Goal: Transaction & Acquisition: Purchase product/service

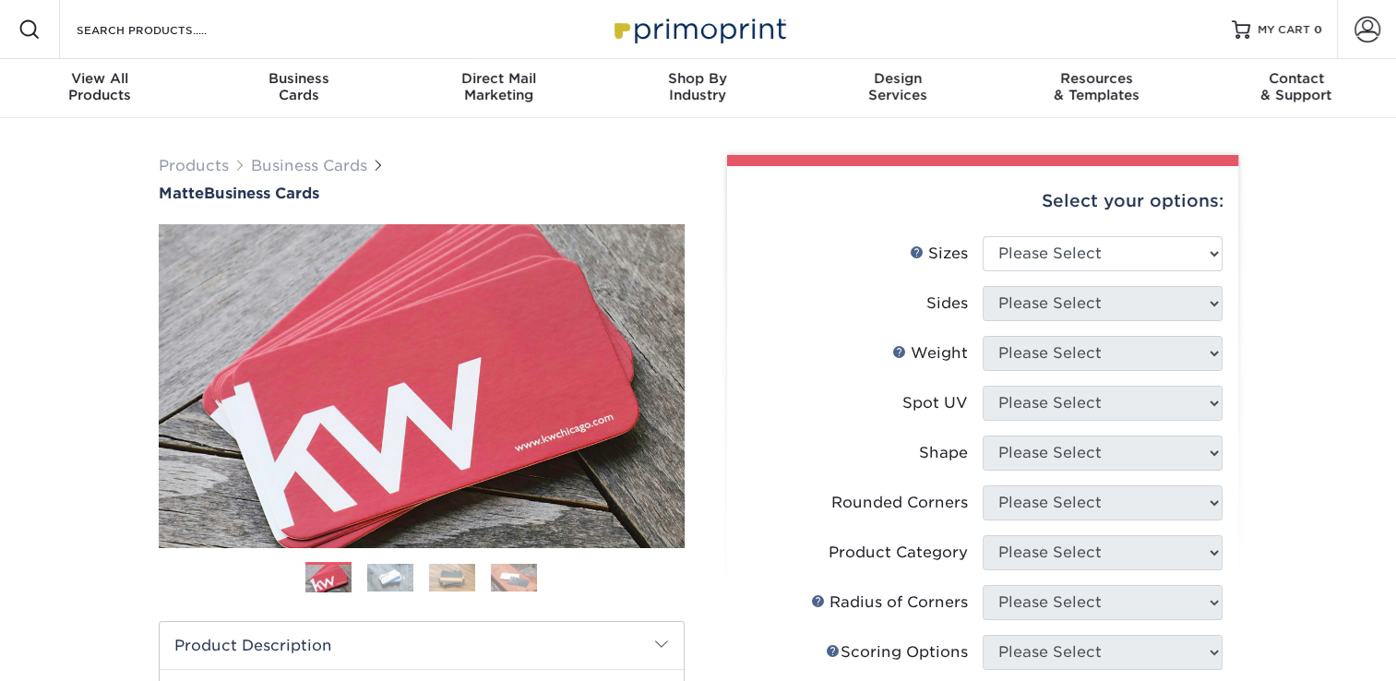
select select "2.00x3.50"
click at [982, 236] on select "Please Select 1.5" x 3.5" - Mini 1.75" x 3.5" - Mini 2" x 2" - Square 2" x 3" -…" at bounding box center [1102, 253] width 240 height 35
click at [1065, 306] on select "Please Select Print Both Sides Print Front Only" at bounding box center [1102, 303] width 240 height 35
select select "13abbda7-1d64-4f25-8bb2-c179b224825d"
click at [982, 286] on select "Please Select Print Both Sides Print Front Only" at bounding box center [1102, 303] width 240 height 35
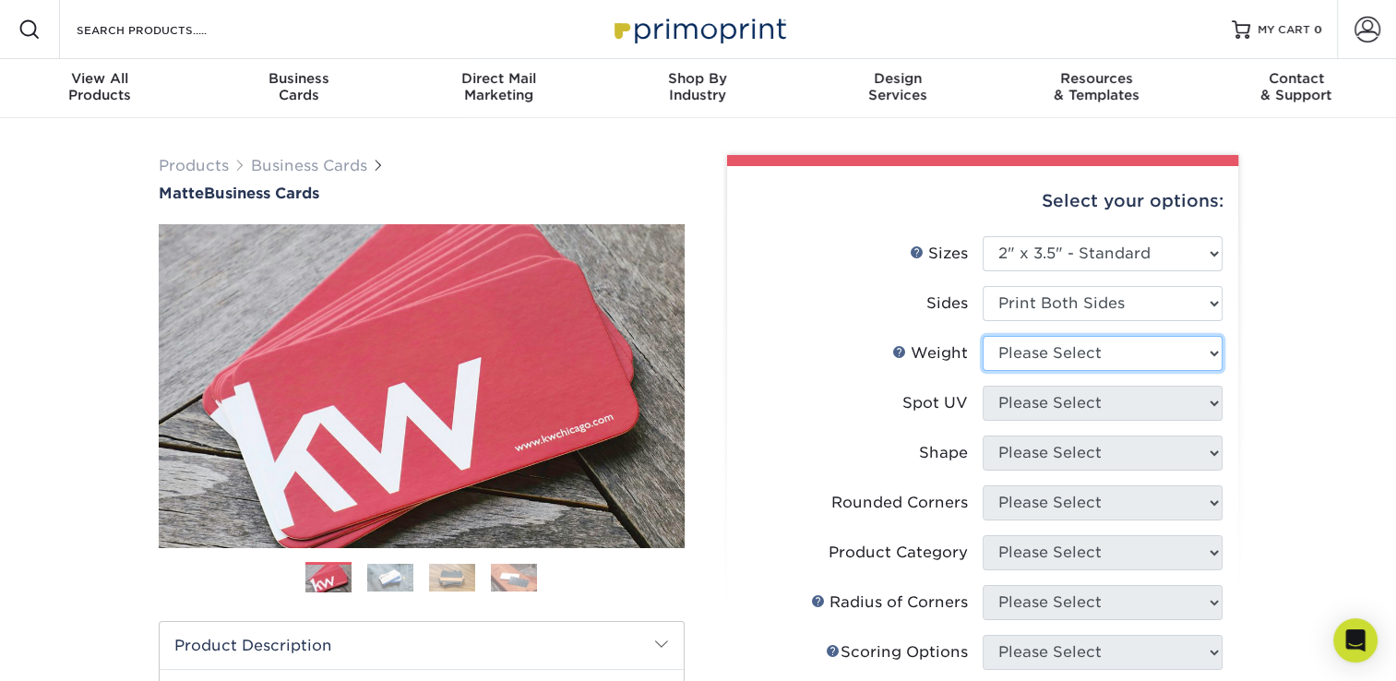
click at [1056, 353] on select "Please Select 16PT 14PT" at bounding box center [1102, 353] width 240 height 35
select select "14PT"
click at [982, 336] on select "Please Select 16PT 14PT" at bounding box center [1102, 353] width 240 height 35
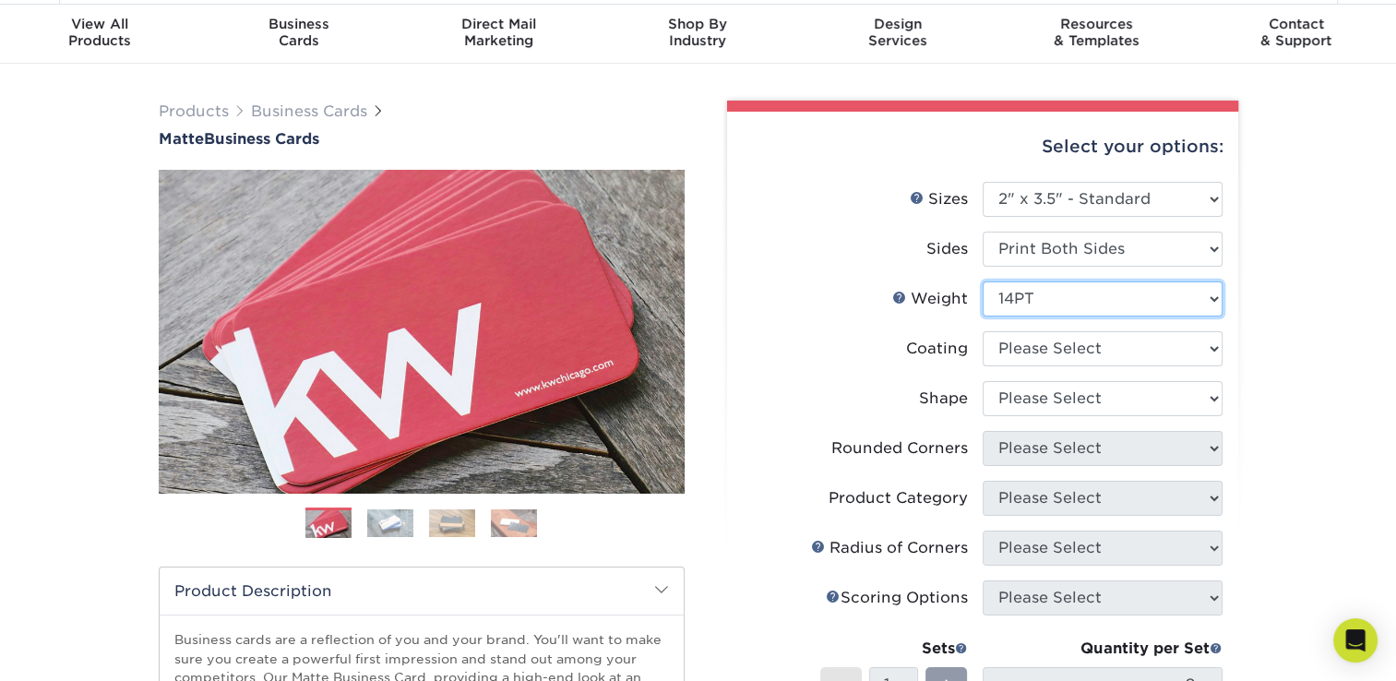
scroll to position [55, 0]
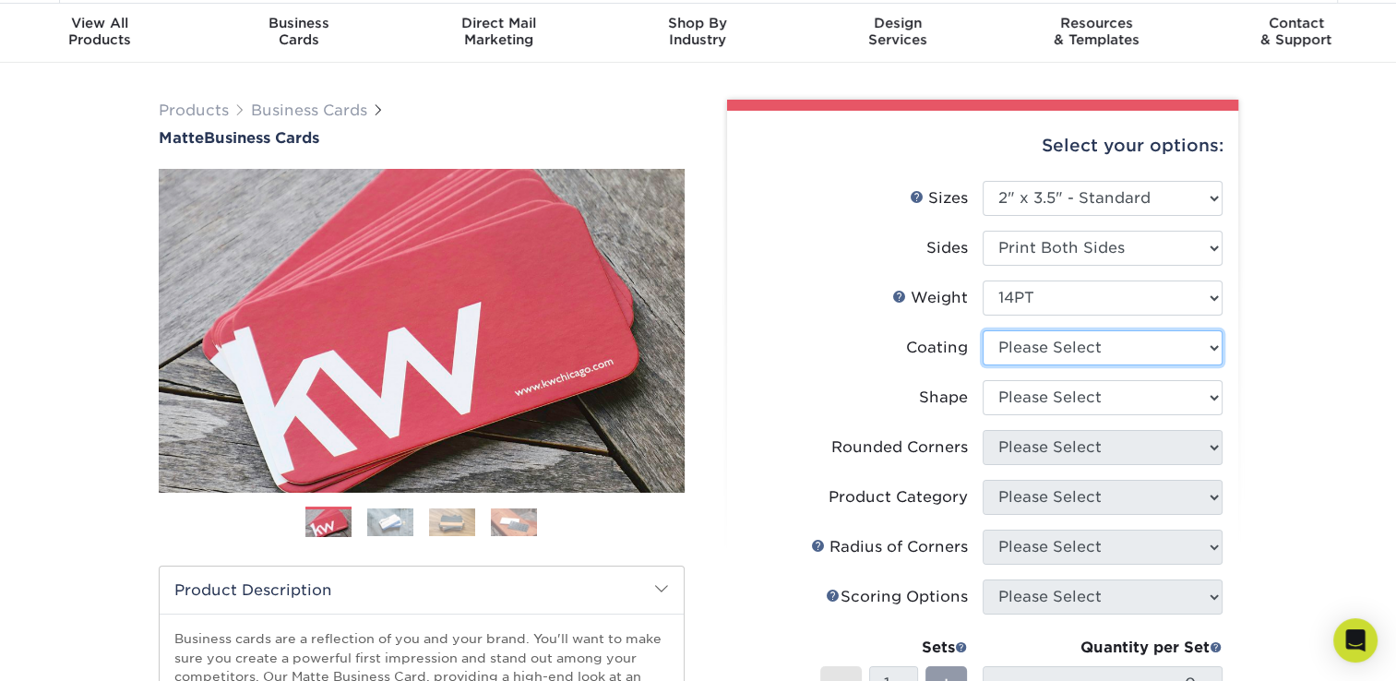
click at [1086, 345] on select at bounding box center [1102, 347] width 240 height 35
select select "121bb7b5-3b4d-429f-bd8d-bbf80e953313"
click at [982, 330] on select at bounding box center [1102, 347] width 240 height 35
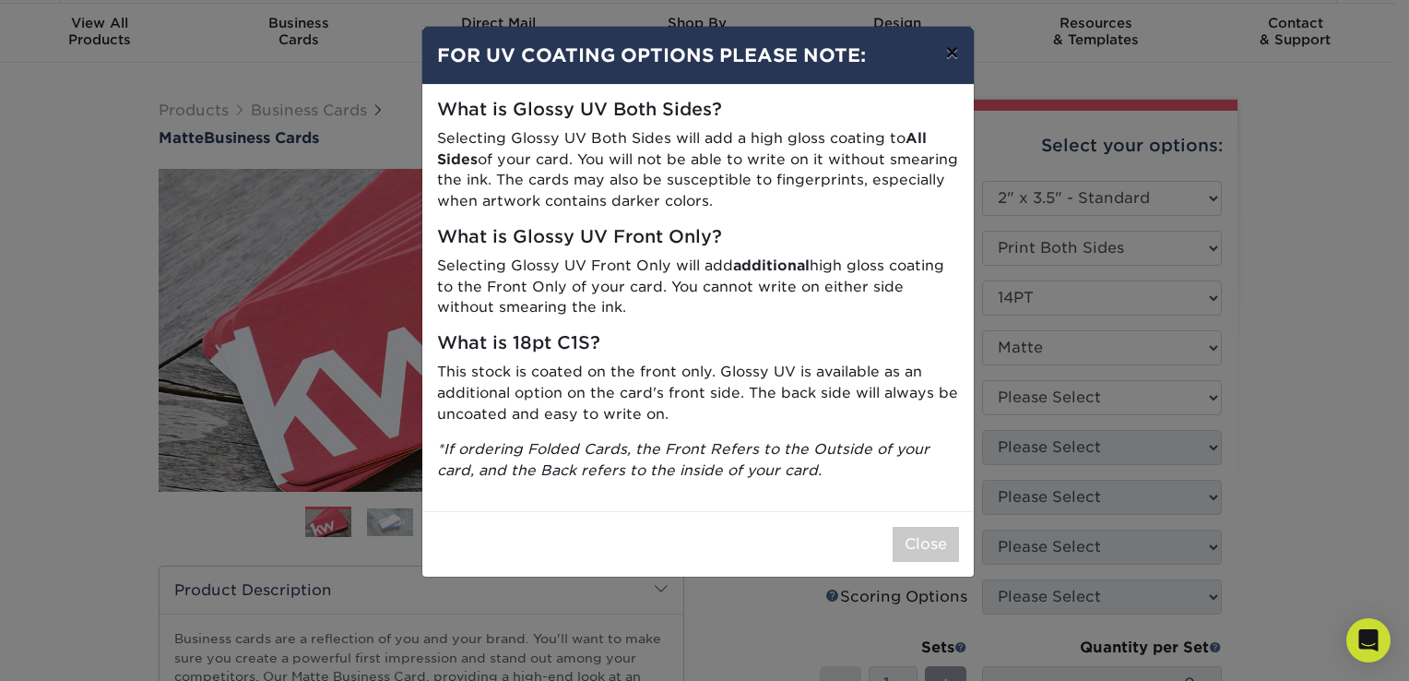
click at [948, 51] on button "×" at bounding box center [952, 53] width 42 height 52
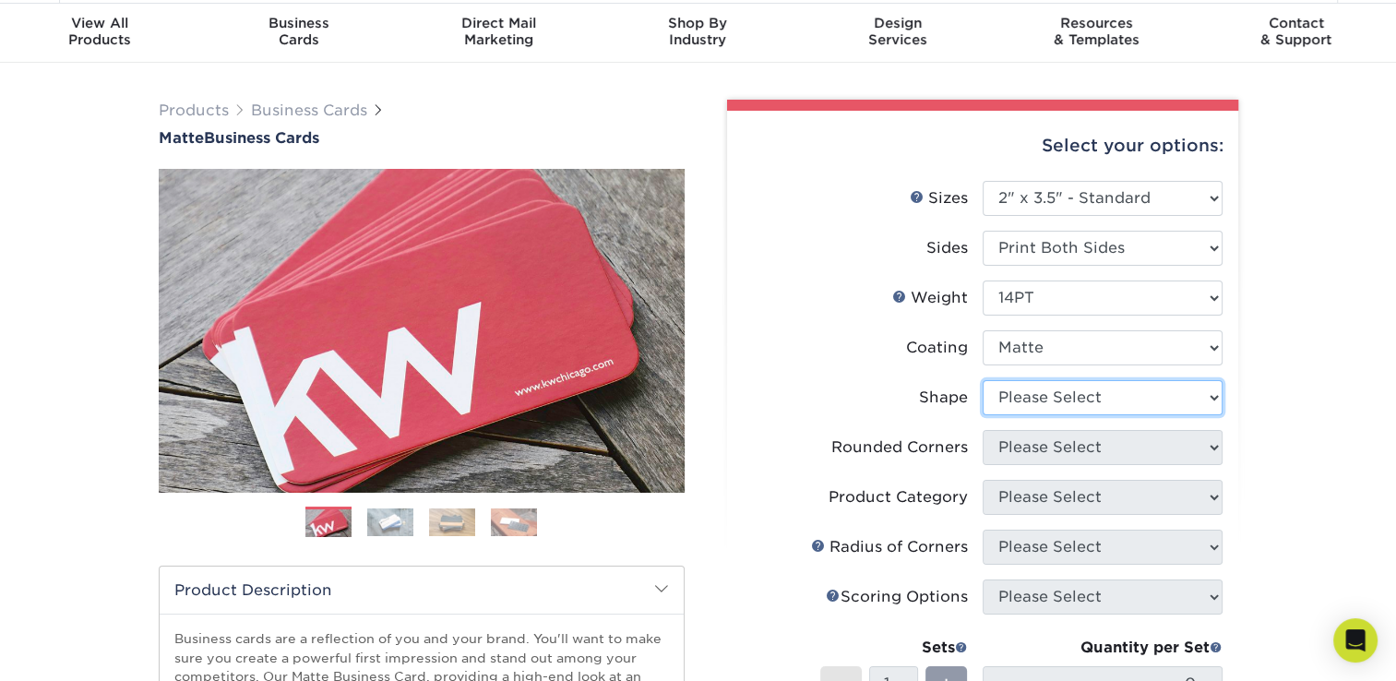
click at [1063, 387] on select "Please Select Standard" at bounding box center [1102, 397] width 240 height 35
select select "standard"
click at [982, 380] on select "Please Select Standard" at bounding box center [1102, 397] width 240 height 35
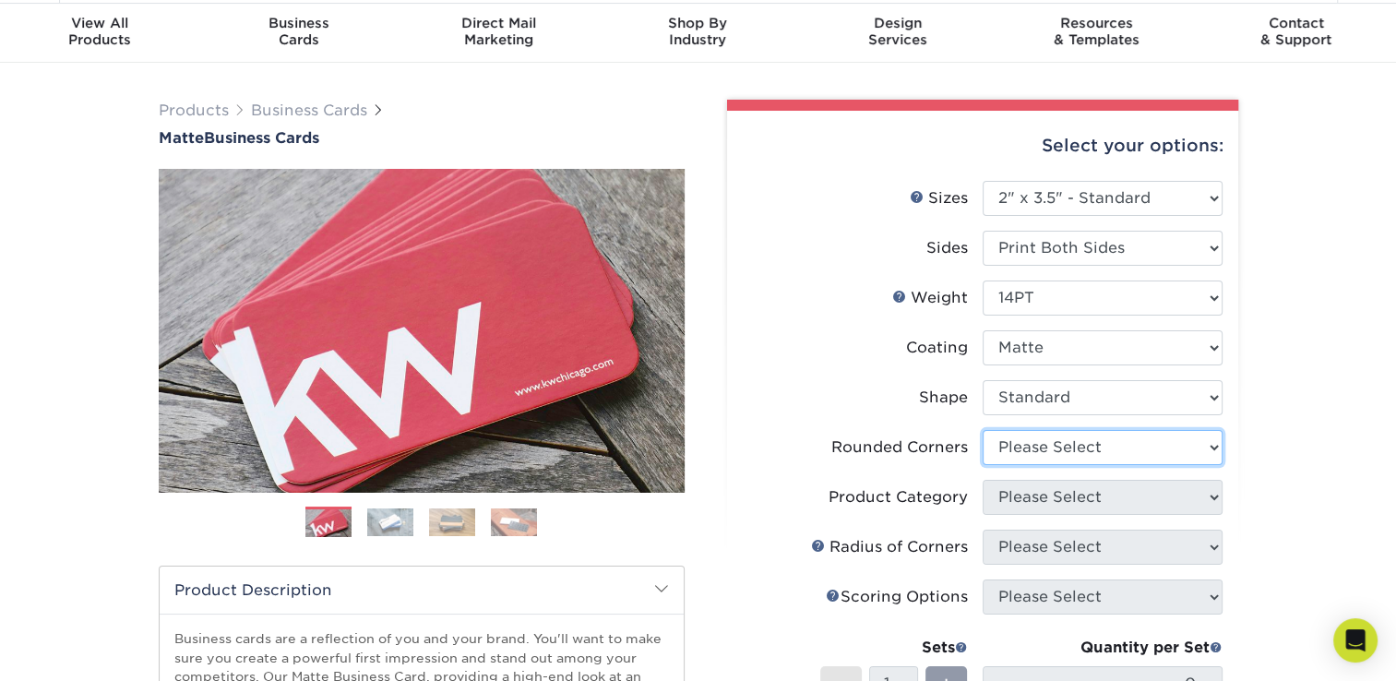
click at [1065, 445] on select "Please Select Yes - Round 2 Corners Yes - Round 4 Corners No" at bounding box center [1102, 447] width 240 height 35
select select "0"
click at [982, 430] on select "Please Select Yes - Round 2 Corners Yes - Round 4 Corners No" at bounding box center [1102, 447] width 240 height 35
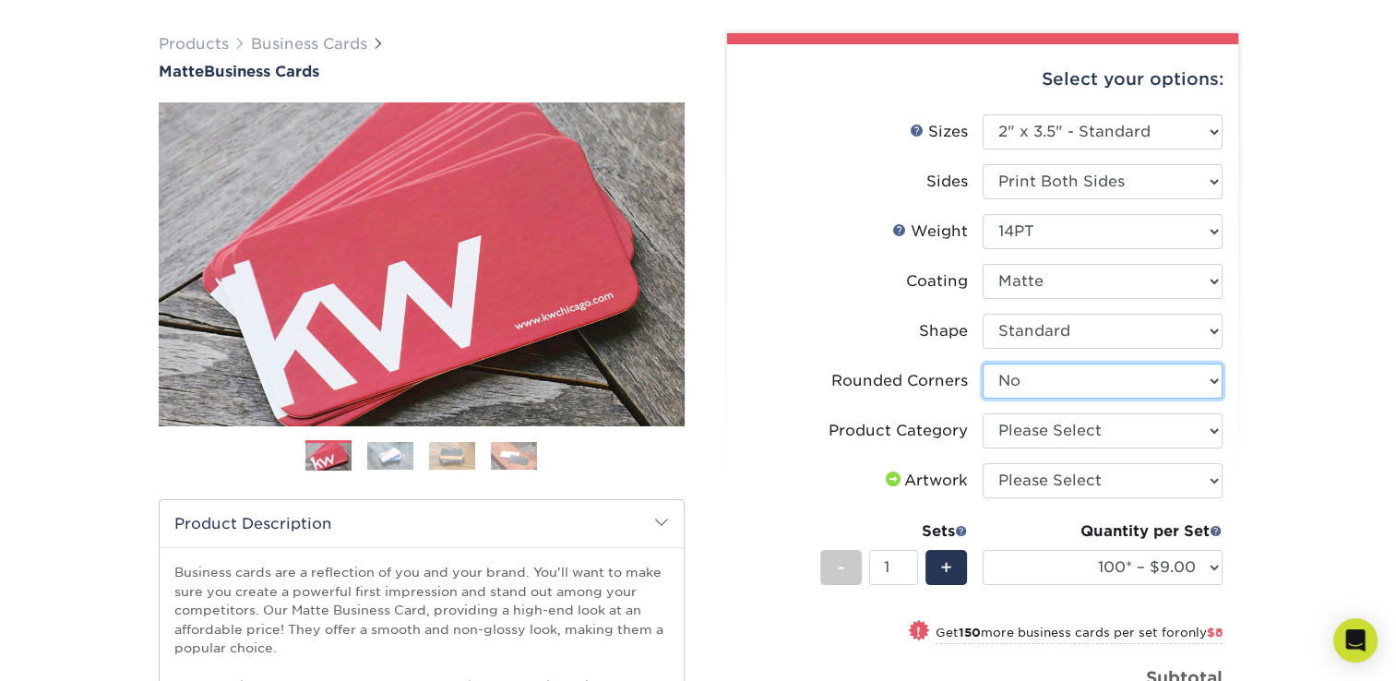
scroll to position [124, 0]
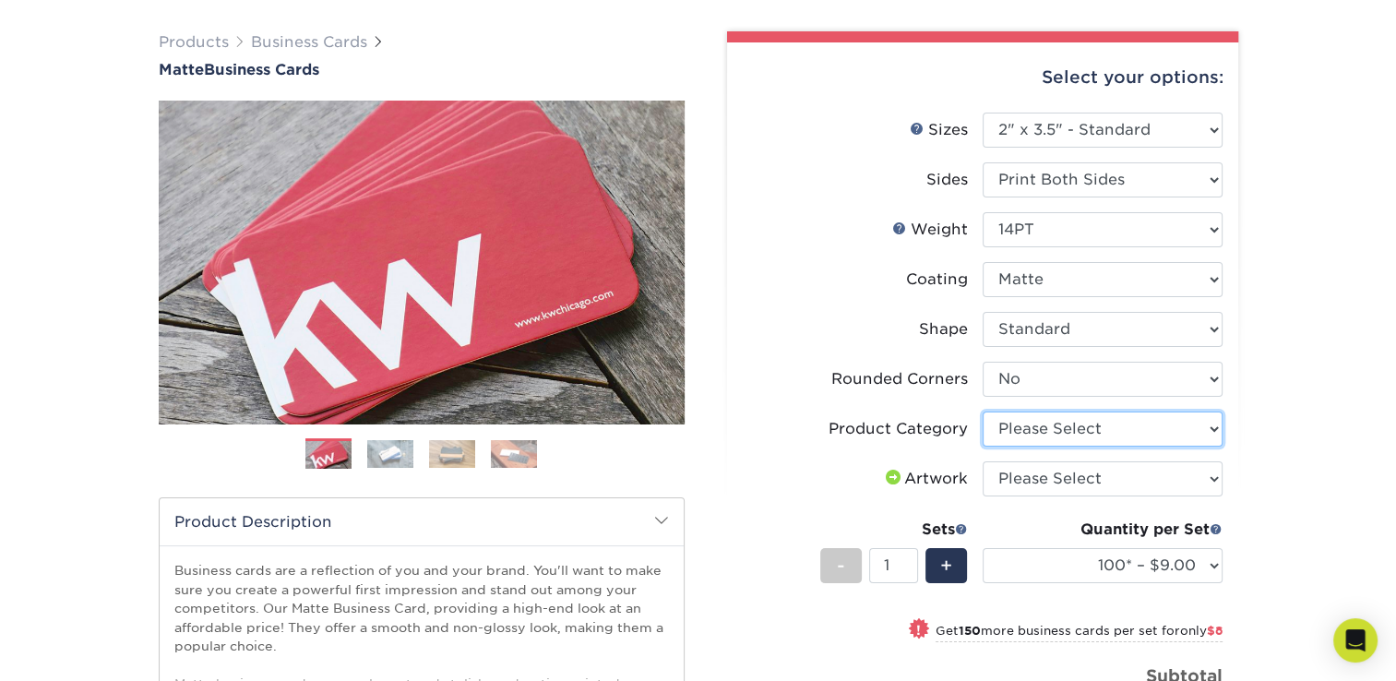
click at [1087, 426] on select "Please Select Business Cards" at bounding box center [1102, 428] width 240 height 35
select select "3b5148f1-0588-4f88-a218-97bcfdce65c1"
click at [982, 411] on select "Please Select Business Cards" at bounding box center [1102, 428] width 240 height 35
click at [1097, 474] on select "Please Select I will upload files I need a design - $100" at bounding box center [1102, 478] width 240 height 35
select select "design"
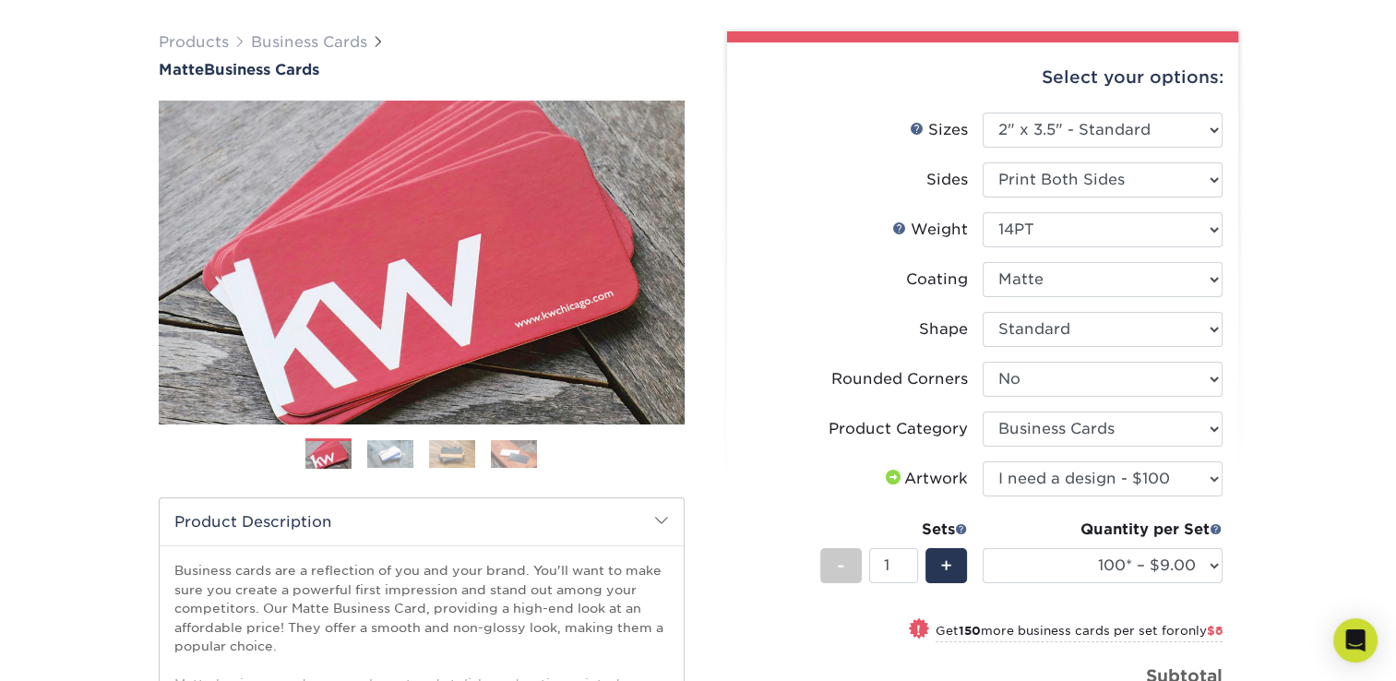
click at [982, 461] on select "Please Select I will upload files I need a design - $100" at bounding box center [1102, 478] width 240 height 35
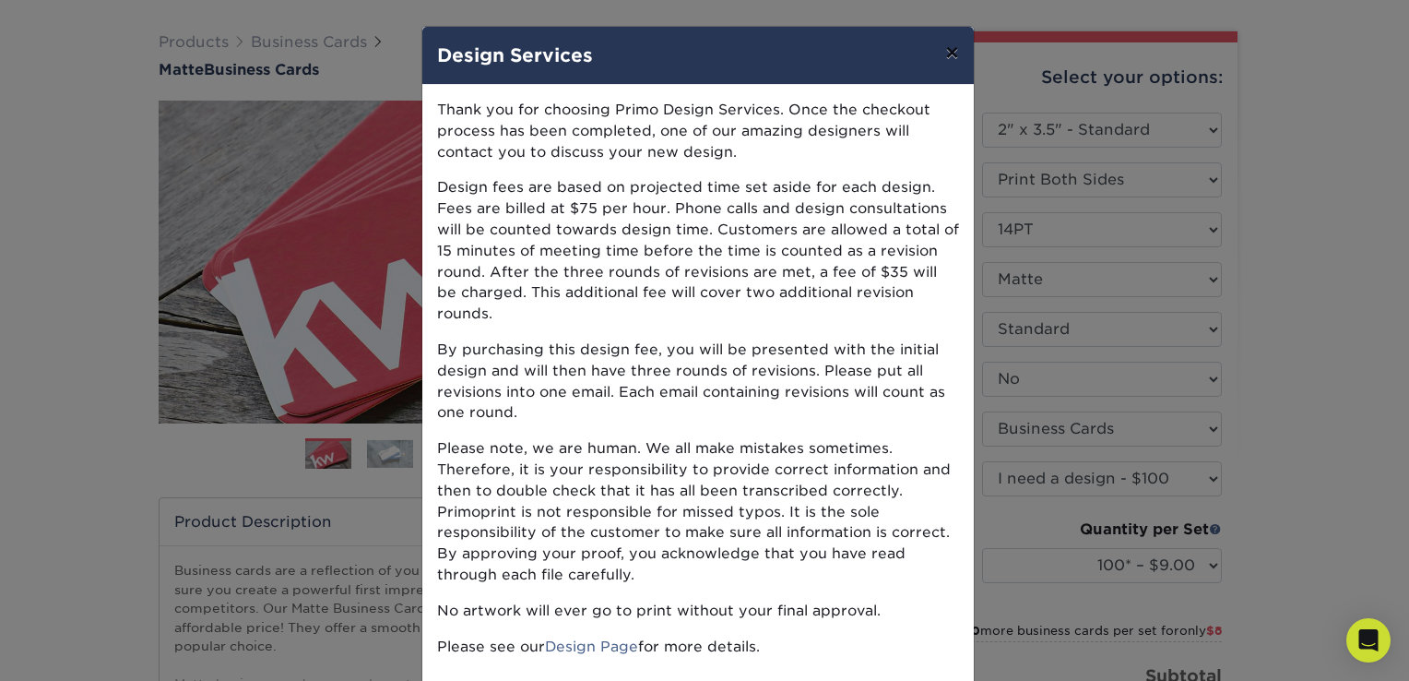
click at [945, 54] on button "×" at bounding box center [952, 53] width 42 height 52
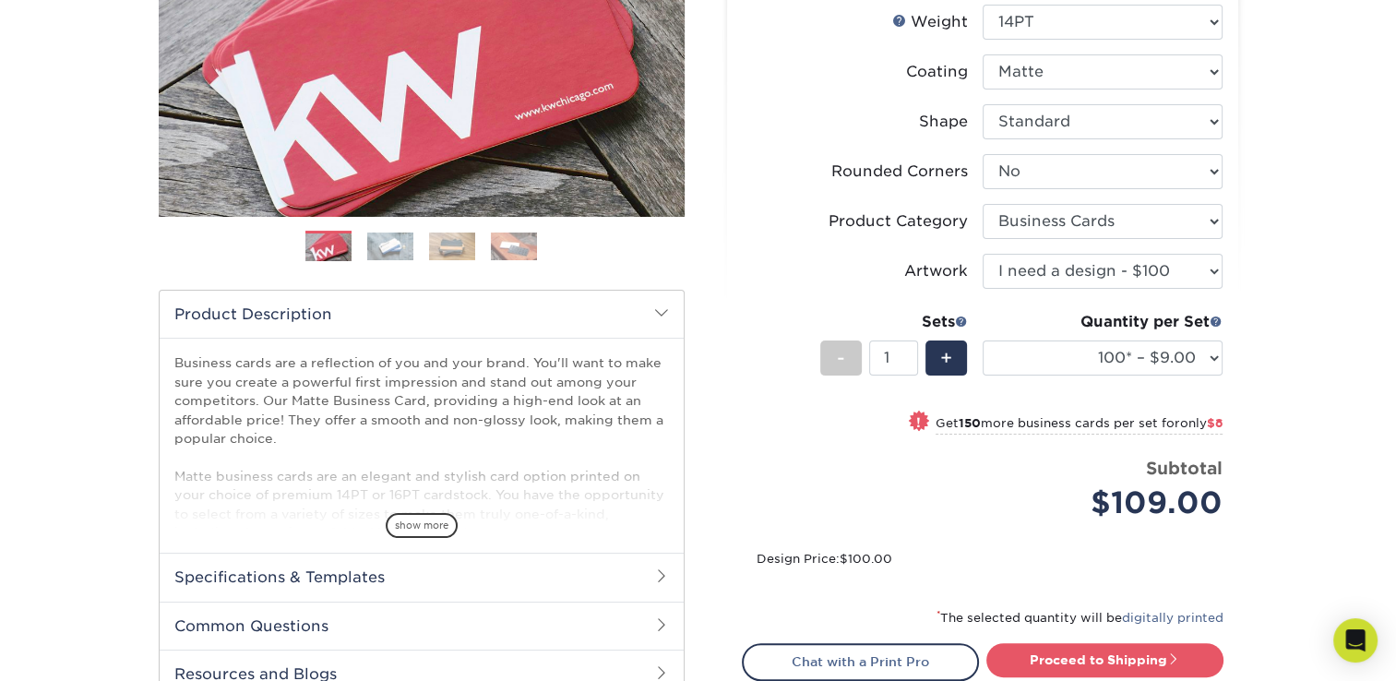
scroll to position [327, 0]
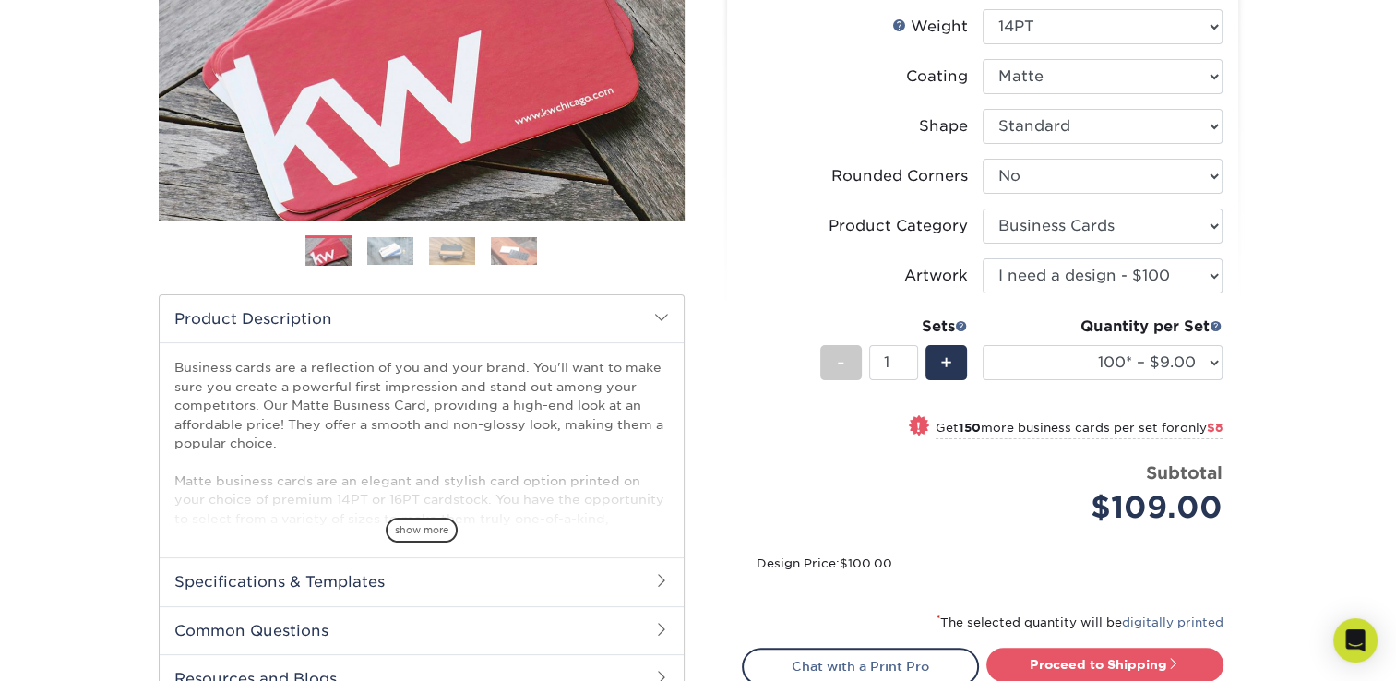
click at [654, 577] on span at bounding box center [661, 580] width 15 height 15
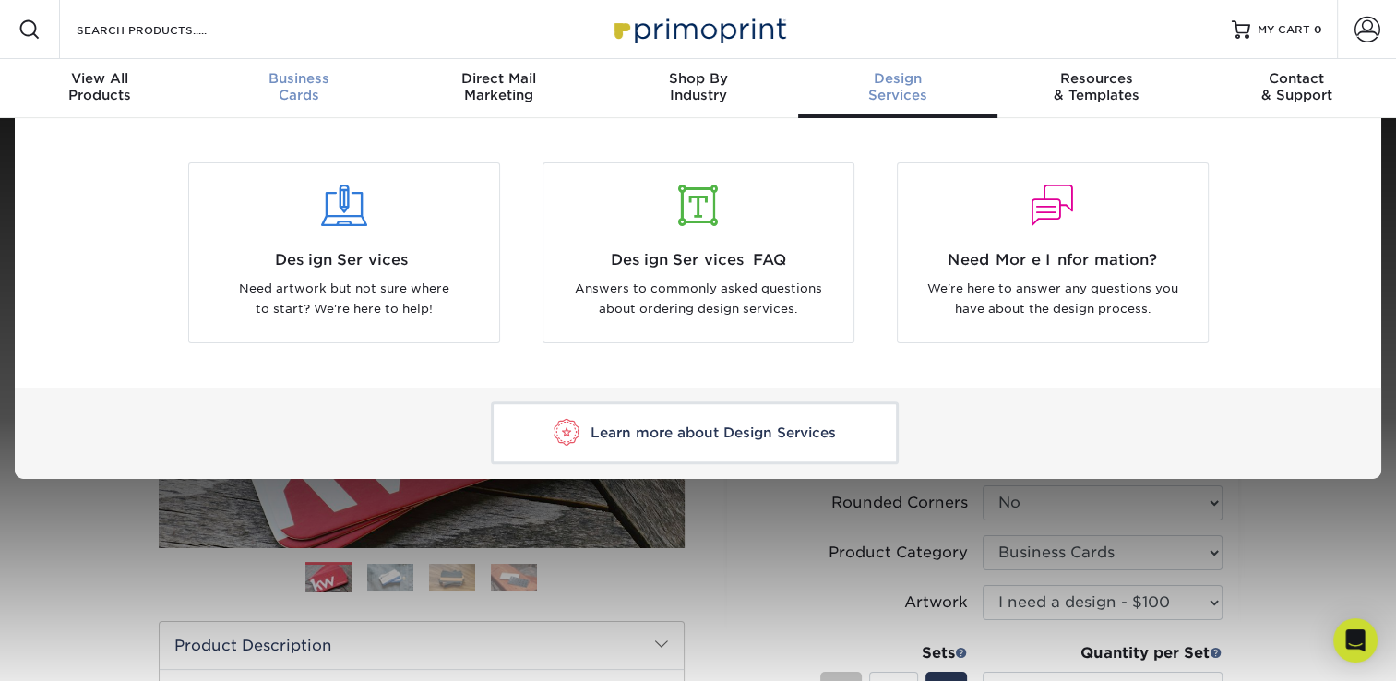
scroll to position [1, 0]
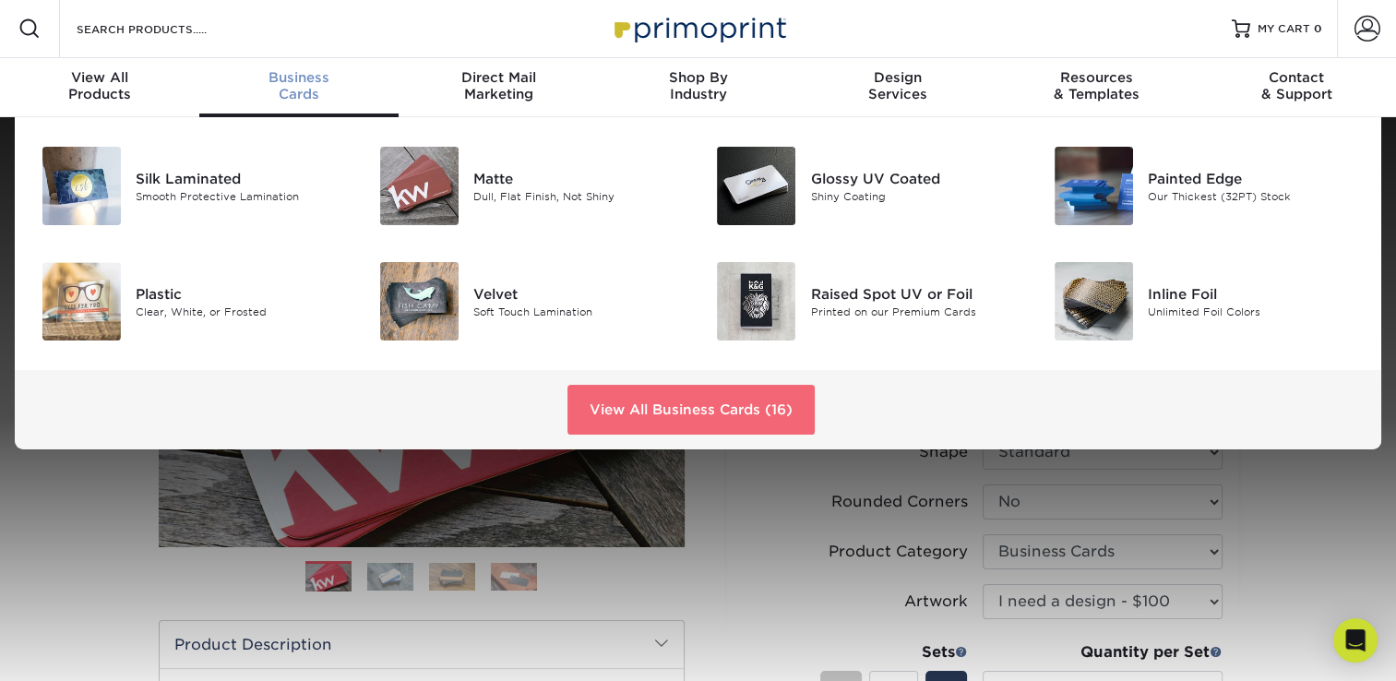
click at [660, 411] on link "View All Business Cards (16)" at bounding box center [690, 410] width 247 height 50
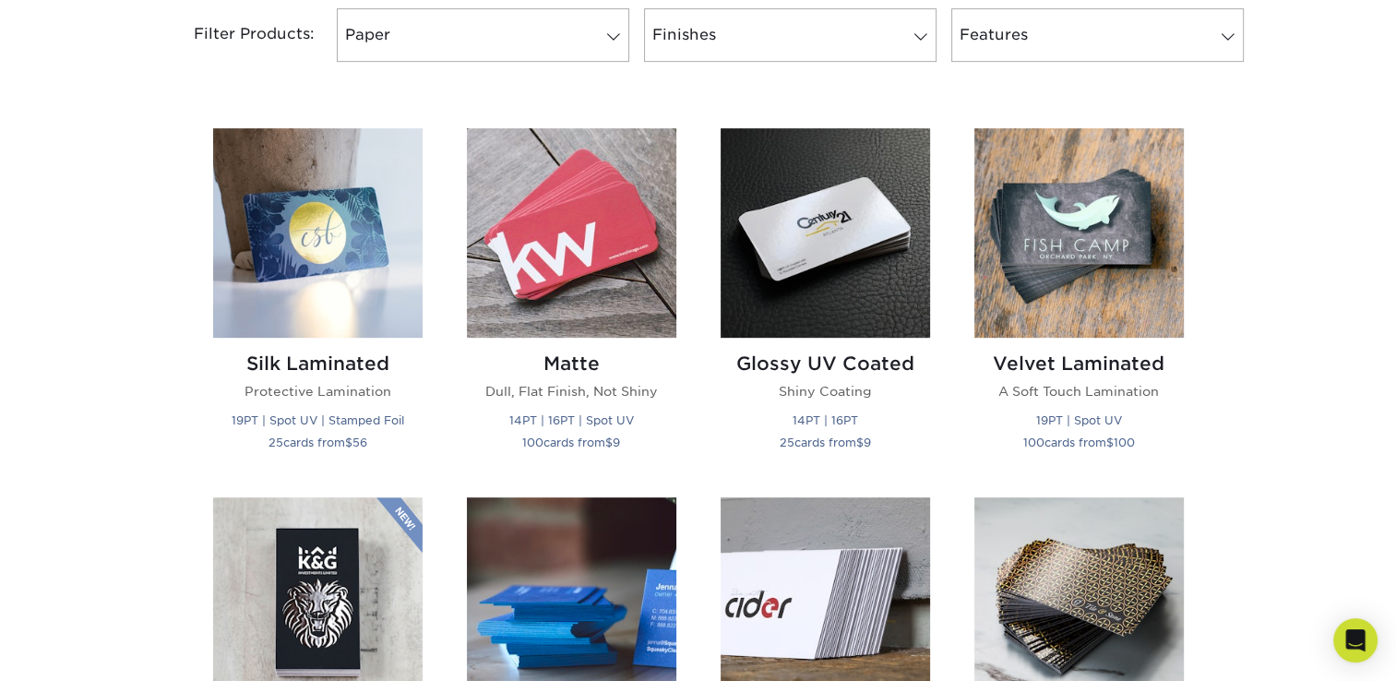
scroll to position [815, 0]
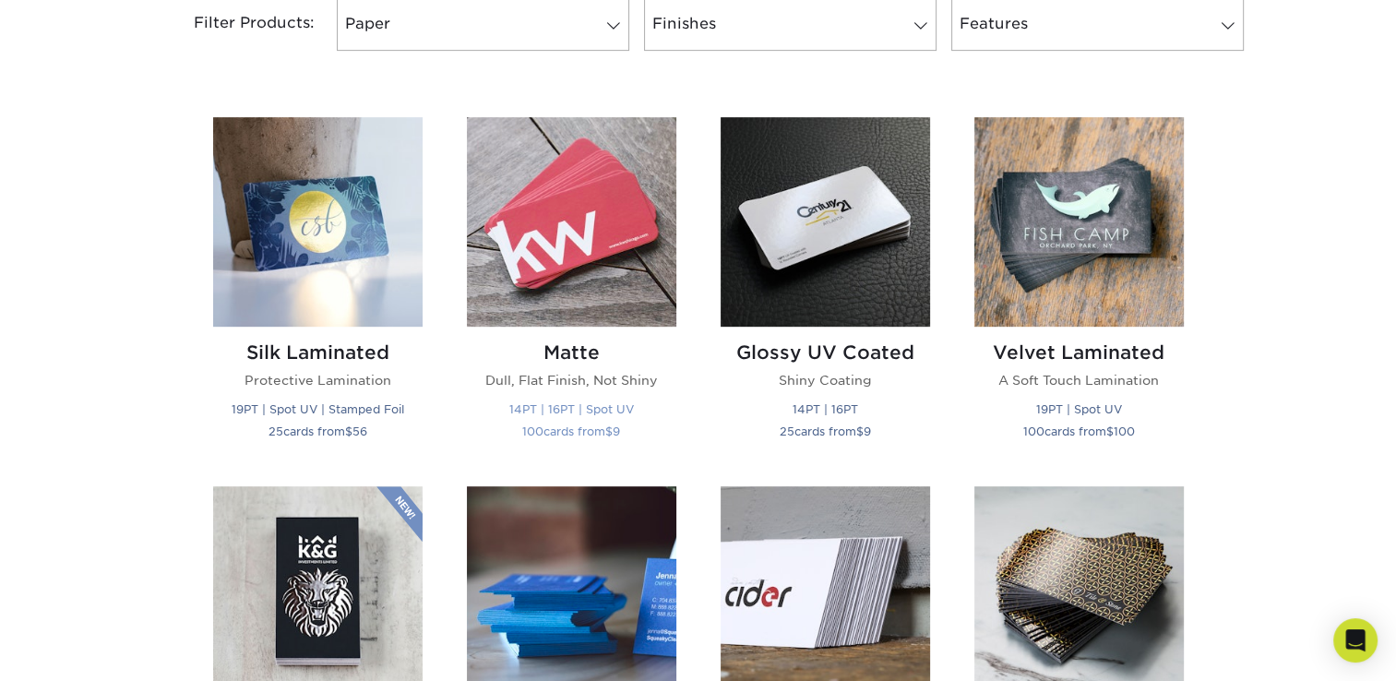
click at [533, 341] on h2 "Matte" at bounding box center [571, 352] width 209 height 22
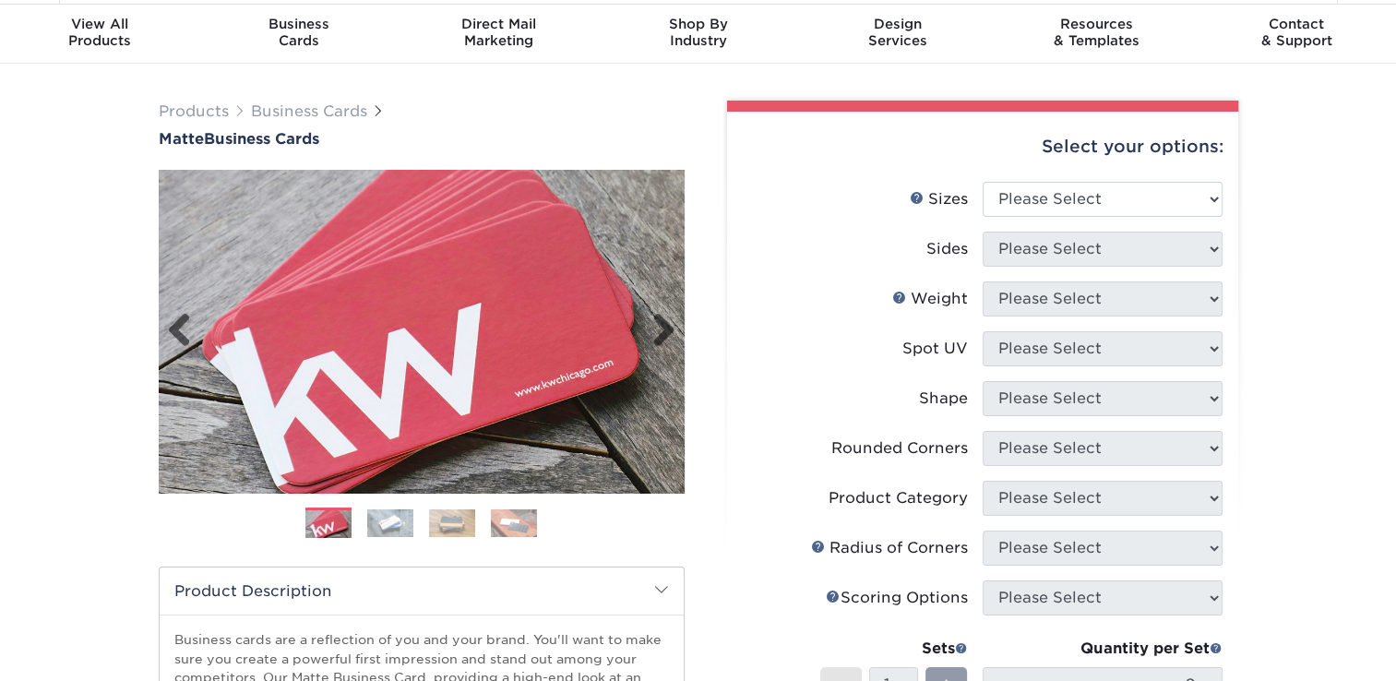
scroll to position [44, 0]
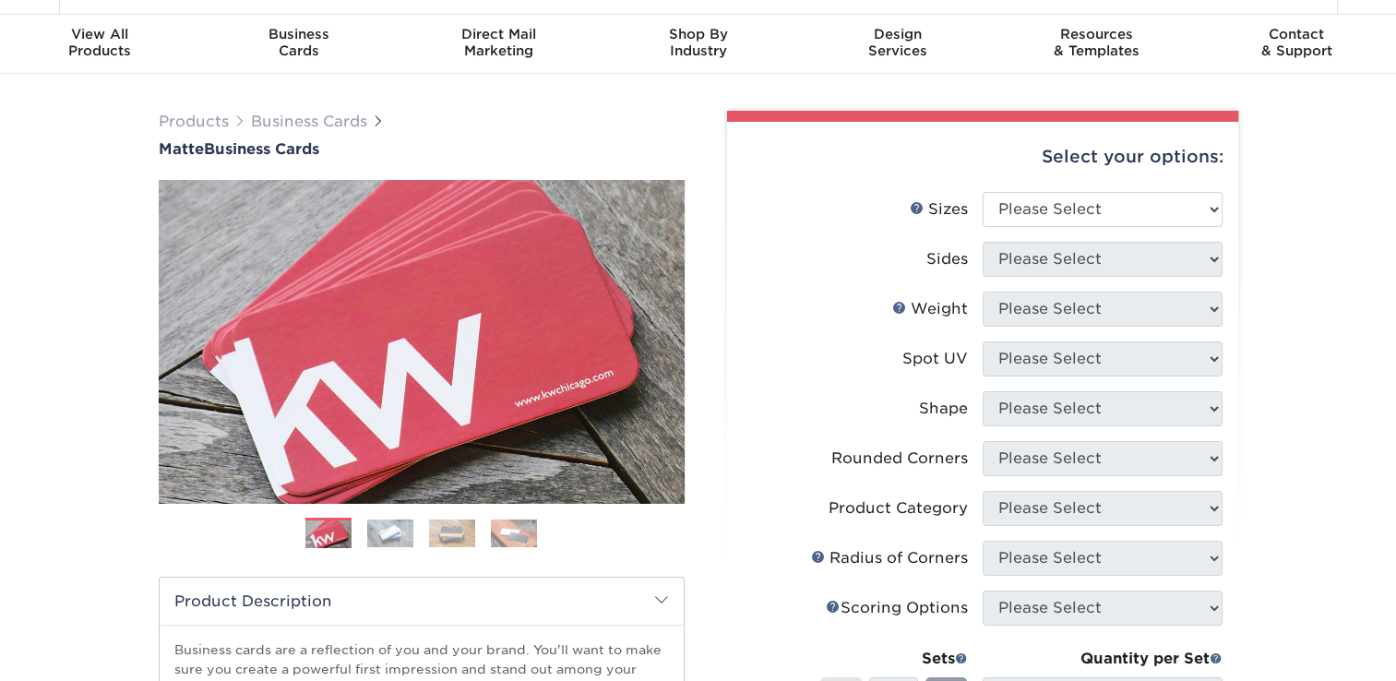
click at [388, 520] on img at bounding box center [390, 533] width 46 height 28
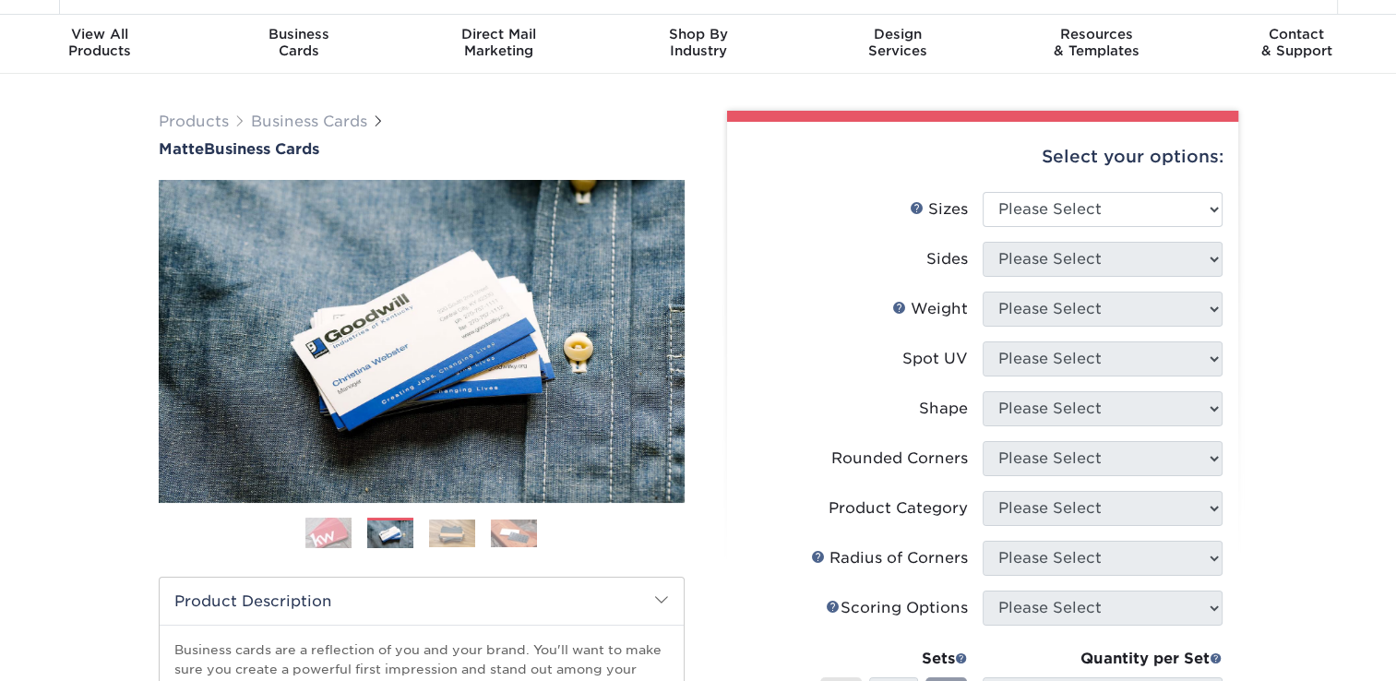
click at [439, 535] on img at bounding box center [452, 533] width 46 height 28
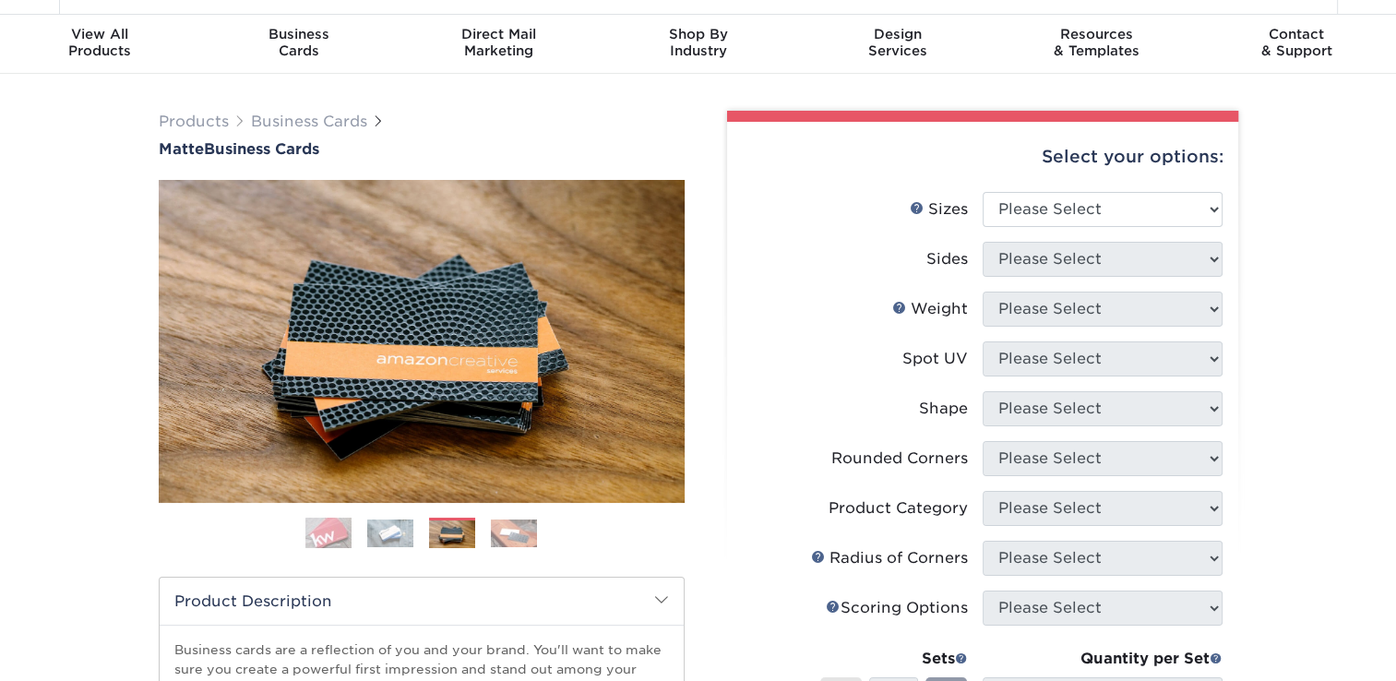
click at [493, 531] on img at bounding box center [514, 533] width 46 height 28
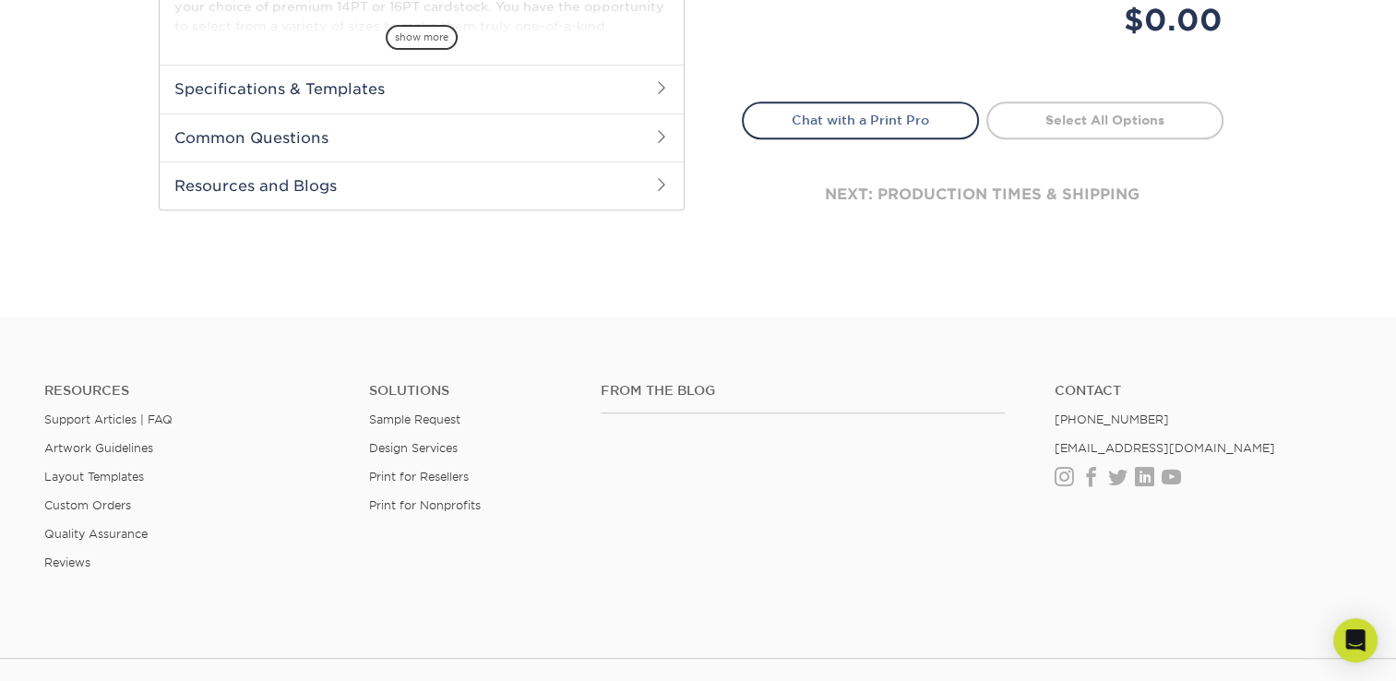
scroll to position [827, 0]
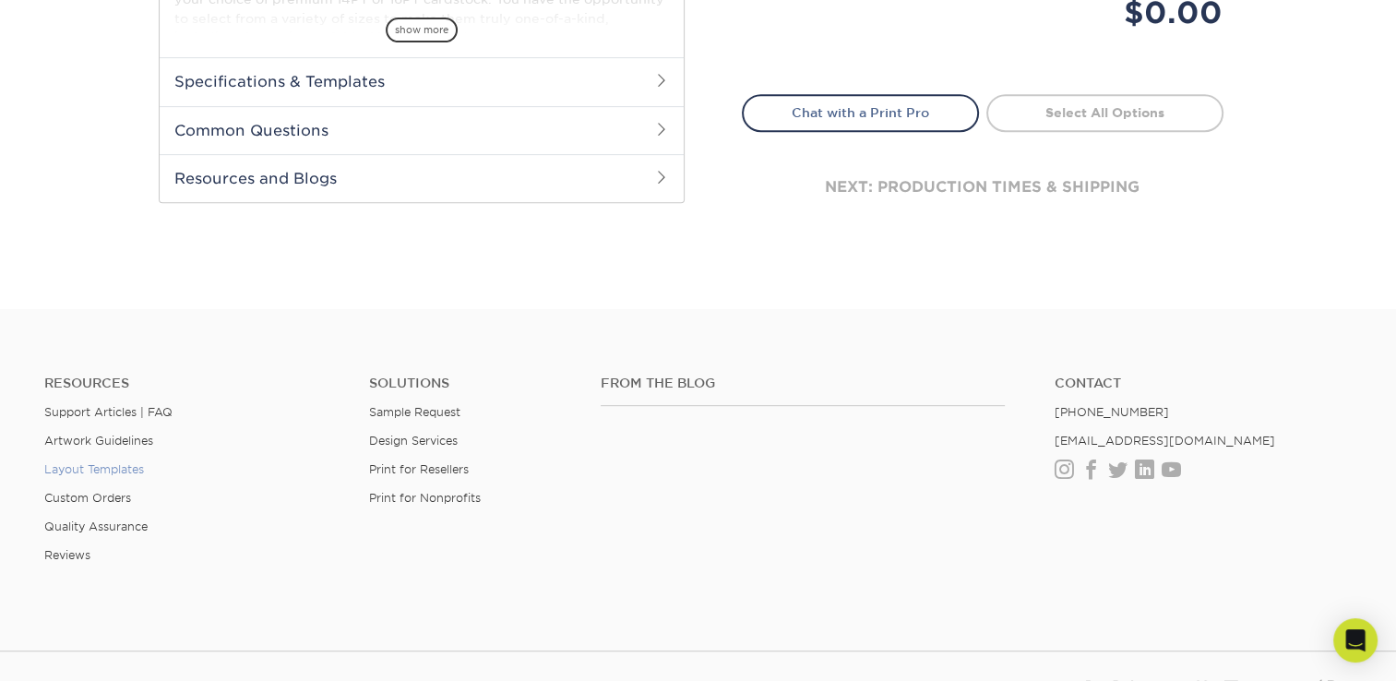
click at [125, 470] on link "Layout Templates" at bounding box center [94, 469] width 100 height 14
